Goal: Register for event/course

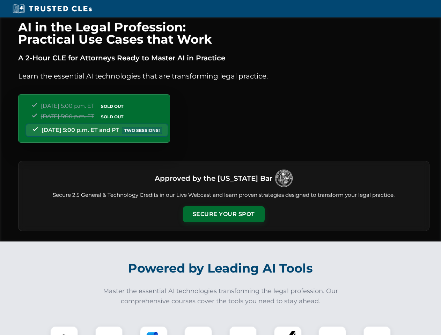
click at [224, 214] on button "Secure Your Spot" at bounding box center [224, 214] width 82 height 16
click at [64, 331] on img at bounding box center [64, 340] width 20 height 20
